Goal: Check status: Check status

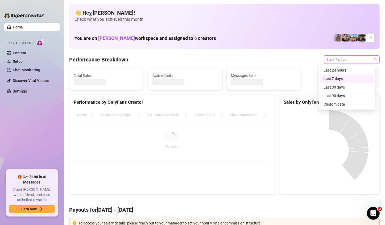
click at [345, 60] on span "Last 7 days" at bounding box center [351, 60] width 49 height 8
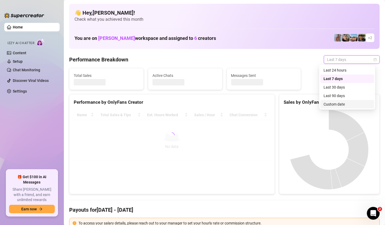
click at [332, 106] on div "Custom date" at bounding box center [347, 104] width 47 height 6
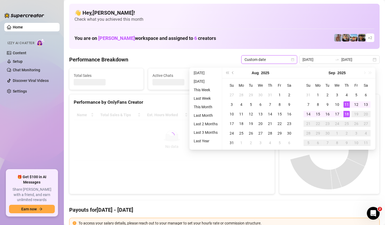
type input "[DATE]"
click at [347, 112] on div "18" at bounding box center [347, 114] width 6 height 6
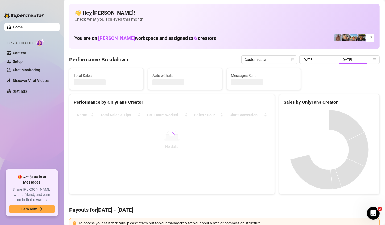
type input "2025-09-18"
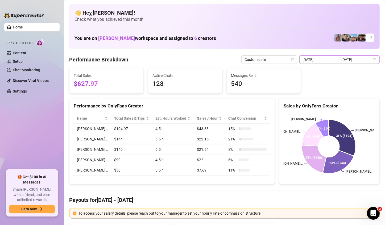
click at [372, 62] on div "2025-09-18 2025-09-18" at bounding box center [339, 59] width 80 height 9
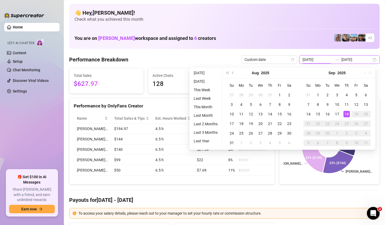
type input "2025-09-18"
click at [347, 111] on div "18" at bounding box center [347, 114] width 6 height 6
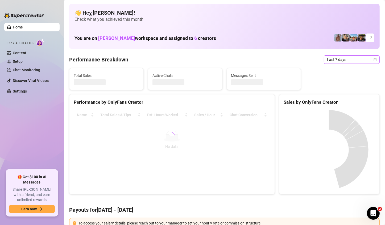
click at [369, 57] on span "Last 7 days" at bounding box center [351, 60] width 49 height 8
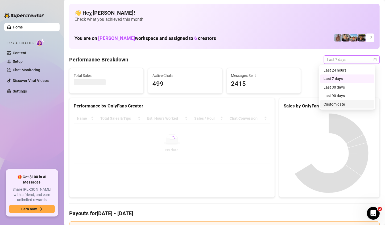
click at [341, 104] on div "Custom date" at bounding box center [347, 104] width 47 height 6
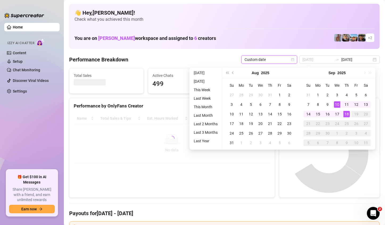
type input "[DATE]"
click at [345, 113] on div "18" at bounding box center [347, 114] width 6 height 6
click at [346, 115] on div "18" at bounding box center [347, 114] width 6 height 6
click at [346, 115] on canvas at bounding box center [329, 153] width 90 height 80
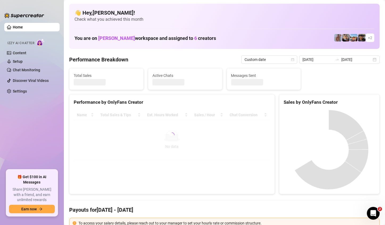
type input "[DATE]"
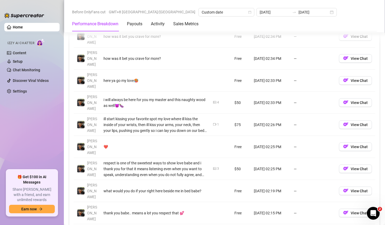
scroll to position [692, 0]
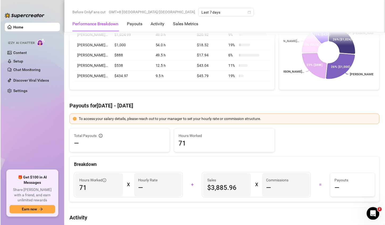
scroll to position [106, 0]
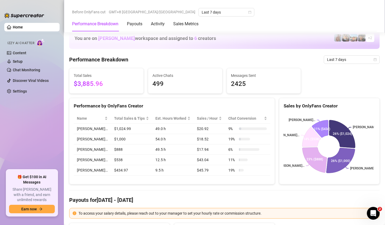
scroll to position [106, 0]
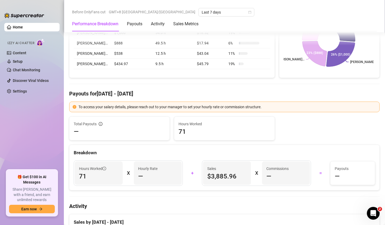
click at [330, 2] on div "Before OnlyFans cut GMT+8 Asia/Taipei Last 7 days Performance Breakdown Payouts…" at bounding box center [224, 16] width 321 height 32
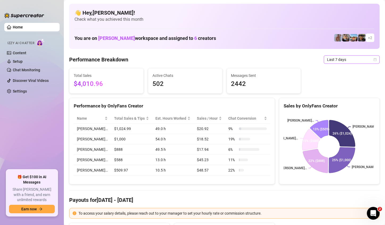
click at [362, 57] on span "Last 7 days" at bounding box center [351, 60] width 49 height 8
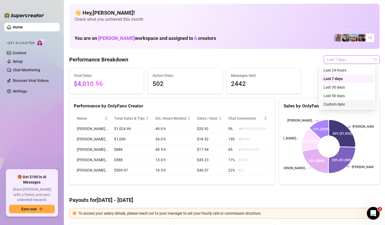
click at [337, 102] on div "Custom date" at bounding box center [347, 104] width 47 height 6
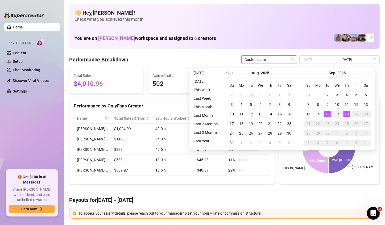
type input "[DATE]"
click at [348, 112] on div "18" at bounding box center [347, 114] width 6 height 6
click at [348, 112] on div "[PERSON_NAME]… [PERSON_NAME]… [PERSON_NAME]… [PERSON_NAME]… [PERSON_NAME]… 26% …" at bounding box center [329, 146] width 100 height 75
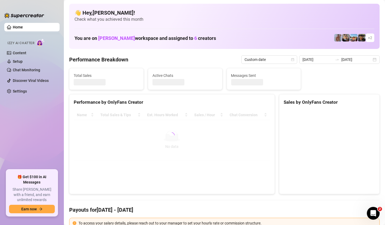
type input "[DATE]"
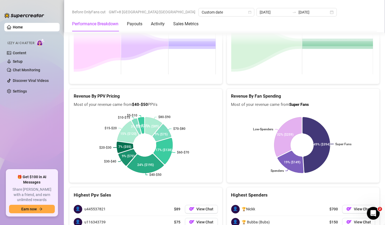
scroll to position [873, 0]
